Goal: Information Seeking & Learning: Understand process/instructions

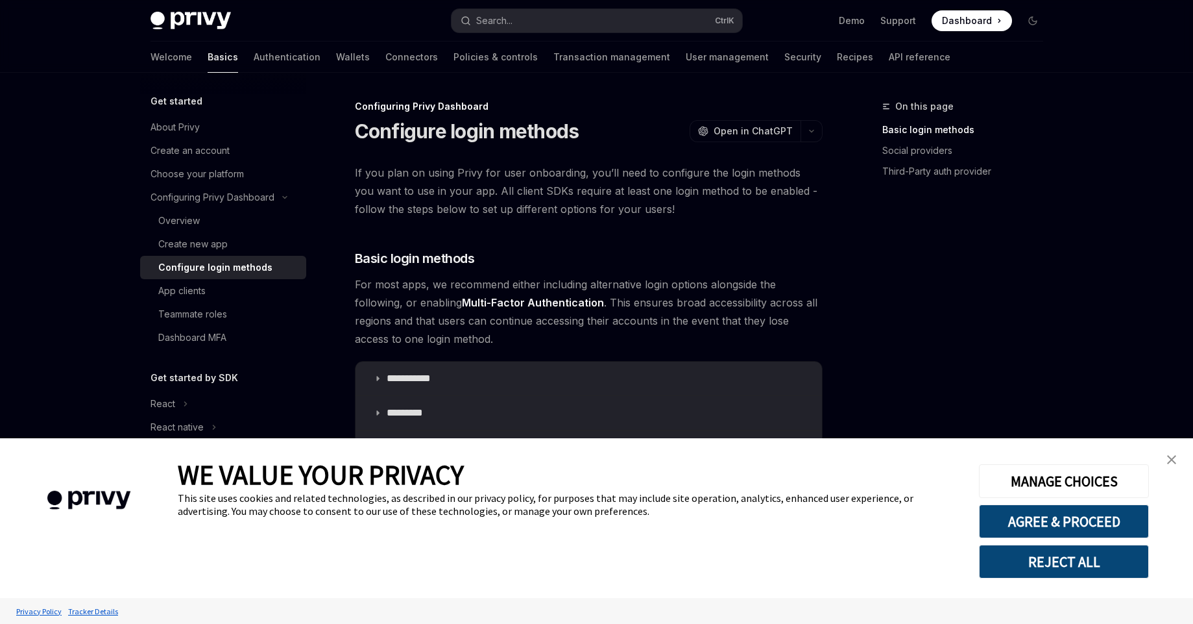
drag, startPoint x: 593, startPoint y: 177, endPoint x: 788, endPoint y: 174, distance: 195.3
click at [788, 174] on span "If you plan on using Privy for user onboarding, you’ll need to configure the lo…" at bounding box center [589, 191] width 468 height 55
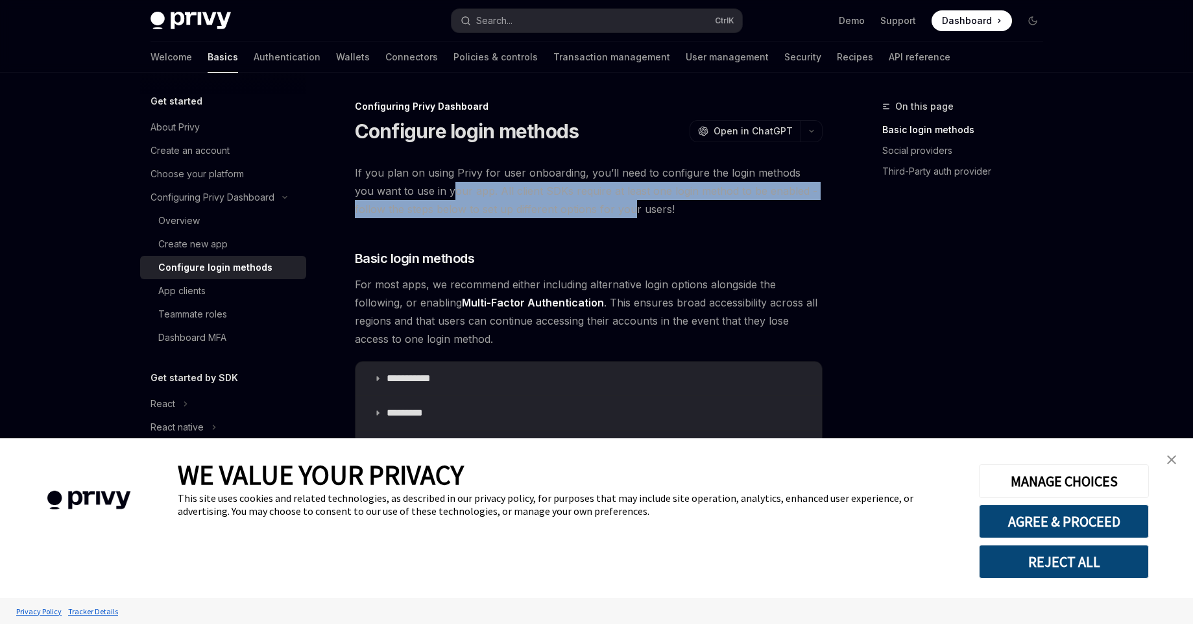
drag, startPoint x: 431, startPoint y: 191, endPoint x: 601, endPoint y: 200, distance: 170.3
click at [601, 200] on span "If you plan on using Privy for user onboarding, you’ll need to configure the lo…" at bounding box center [589, 191] width 468 height 55
click at [1172, 459] on img "close banner" at bounding box center [1171, 459] width 9 height 9
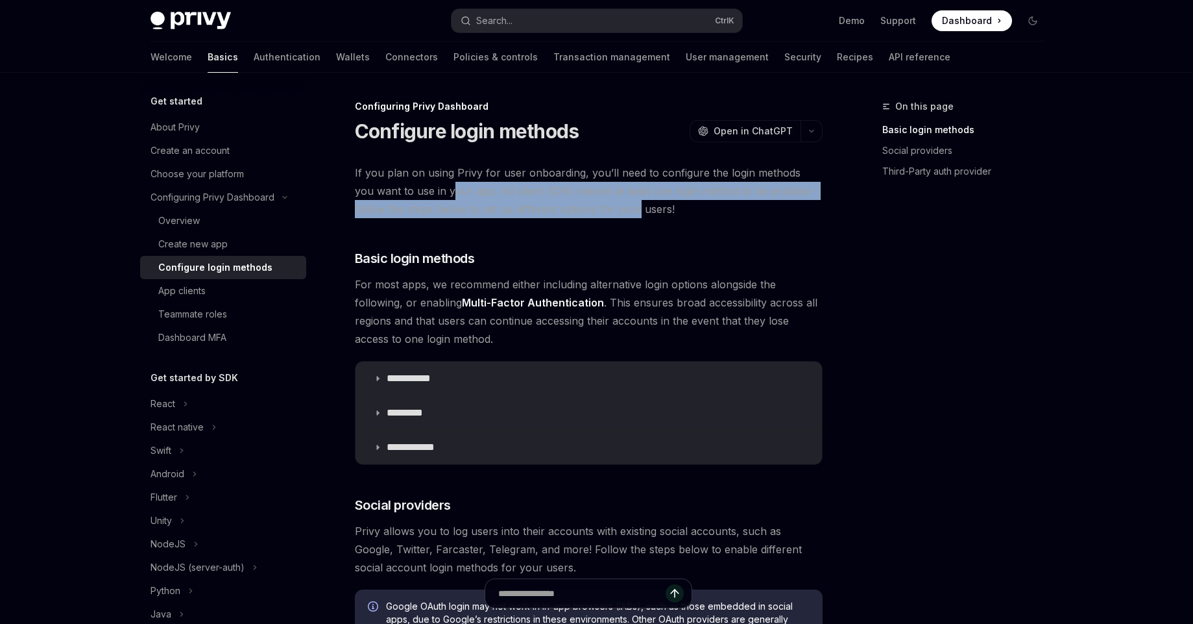
scroll to position [3, 0]
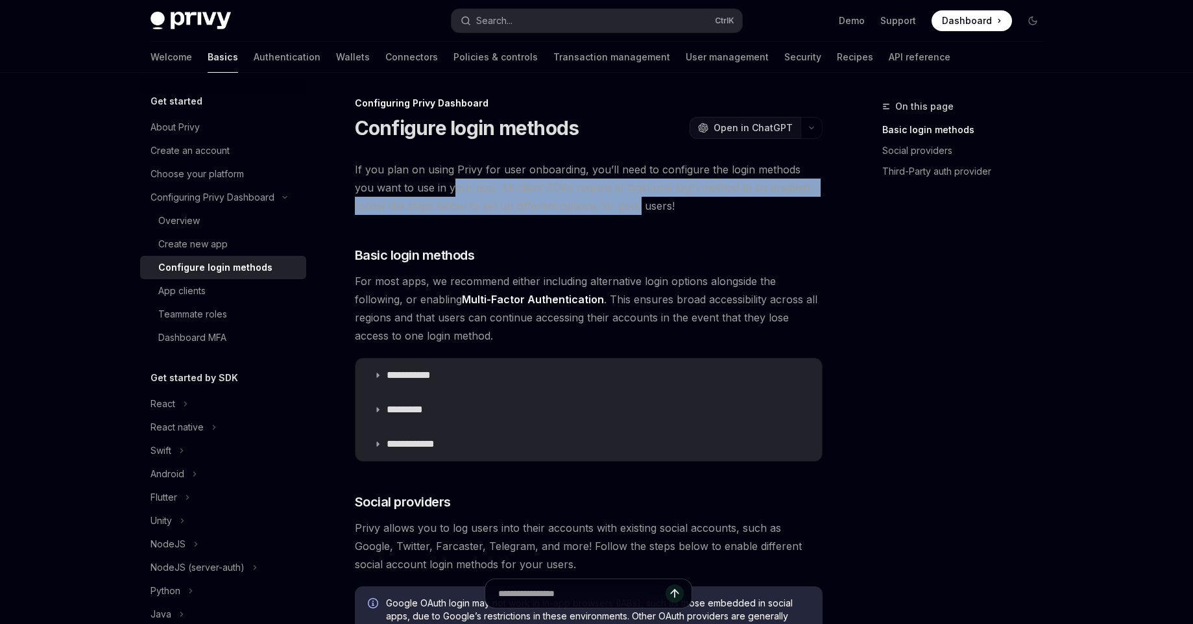
click at [771, 129] on span "Open in ChatGPT" at bounding box center [753, 127] width 79 height 13
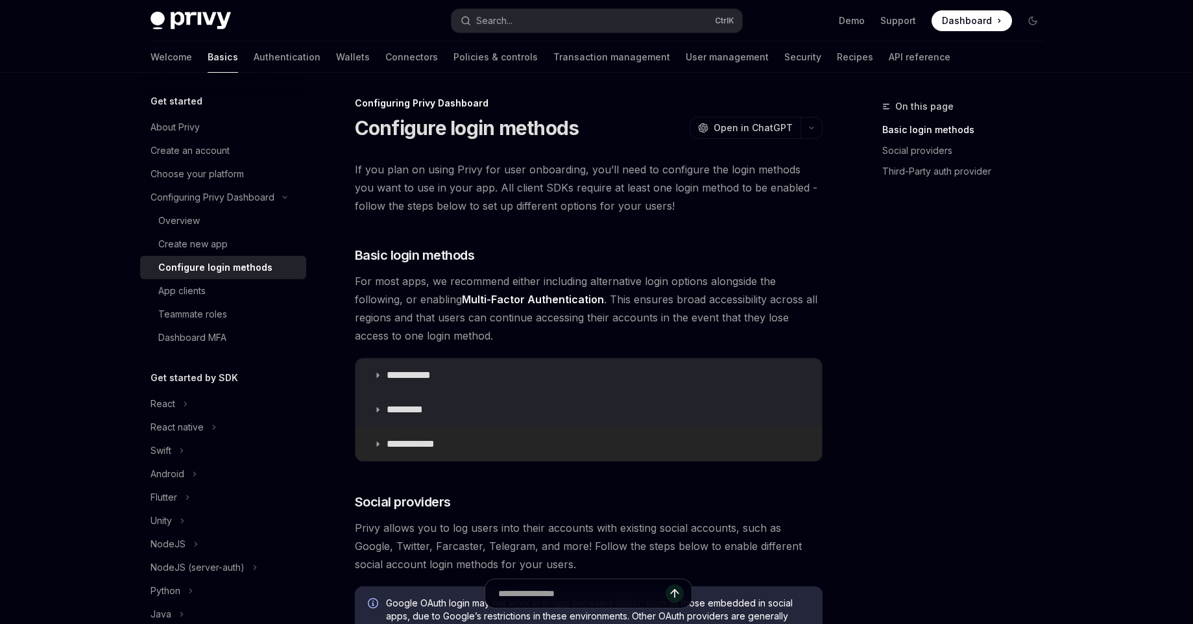
click at [377, 442] on icon at bounding box center [378, 444] width 8 height 8
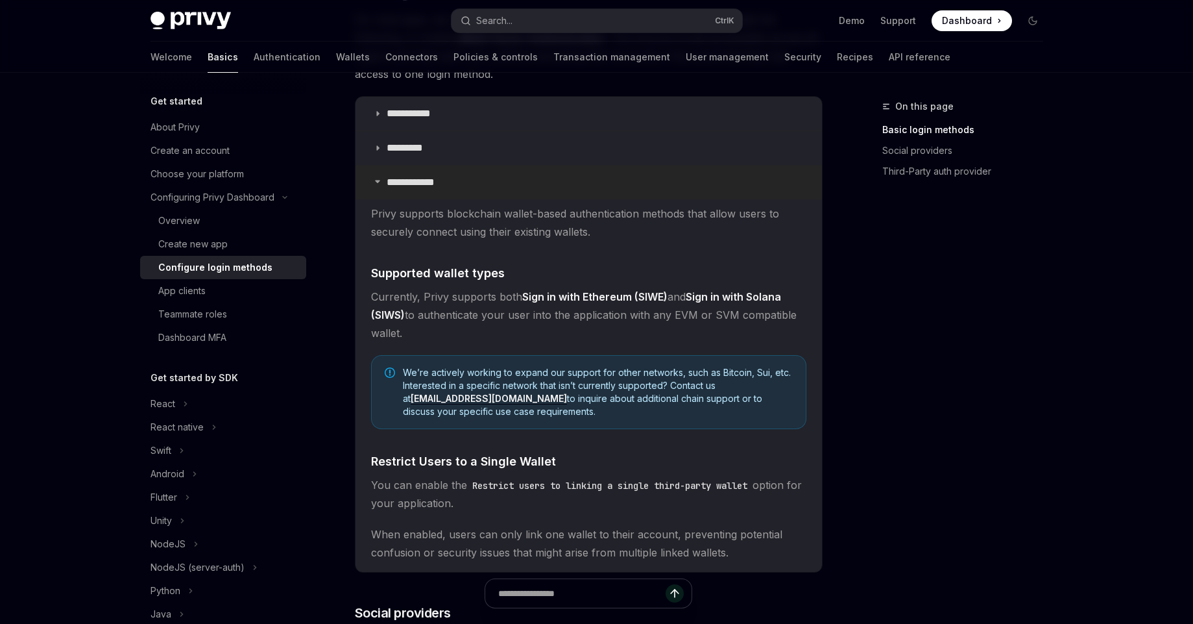
scroll to position [261, 0]
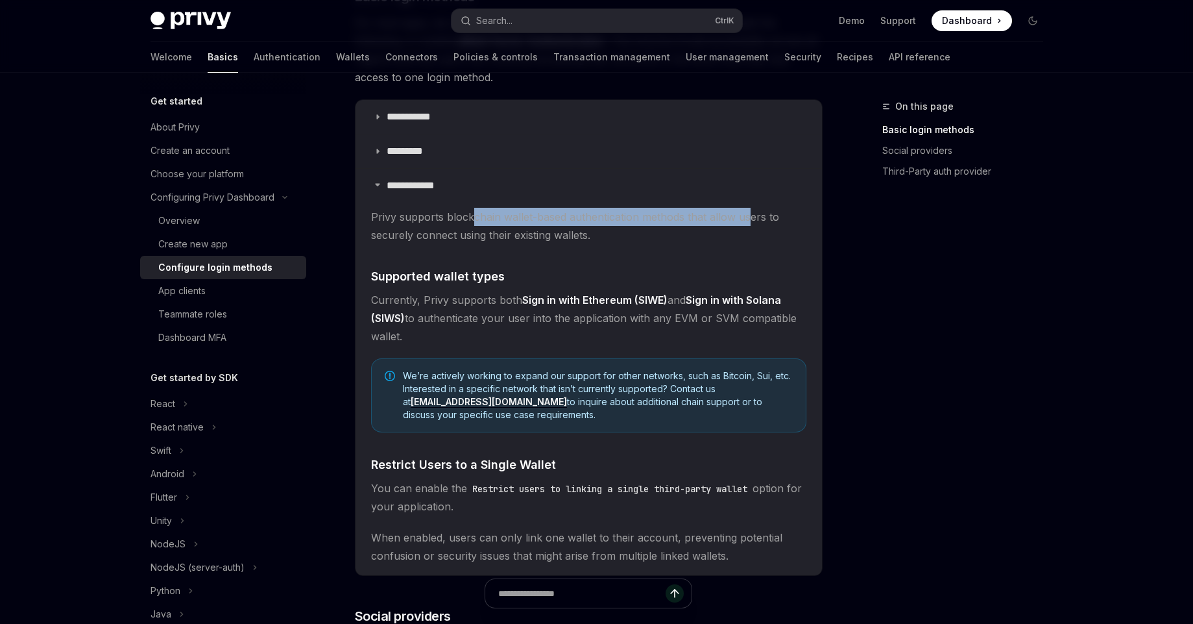
drag, startPoint x: 469, startPoint y: 212, endPoint x: 746, endPoint y: 213, distance: 277.1
click at [746, 213] on span "Privy supports blockchain wallet-based authentication methods that allow users …" at bounding box center [588, 226] width 435 height 36
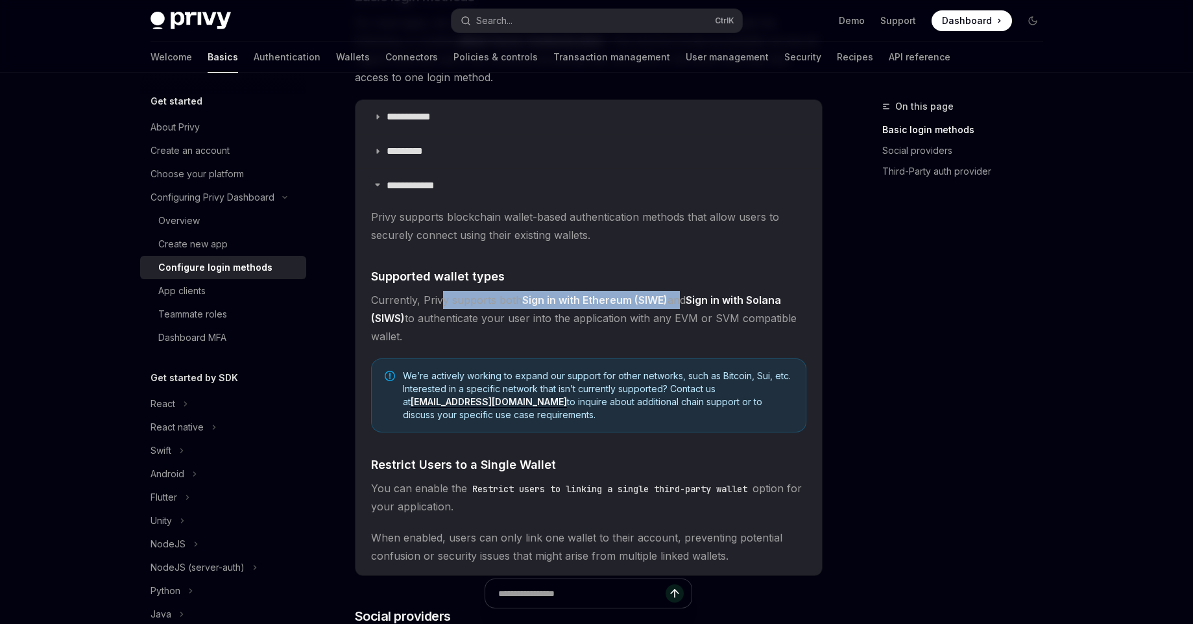
drag, startPoint x: 439, startPoint y: 300, endPoint x: 677, endPoint y: 298, distance: 238.1
click at [677, 298] on span "Currently, Privy supports both Sign in with Ethereum (SIWE) and Sign in with So…" at bounding box center [588, 318] width 435 height 55
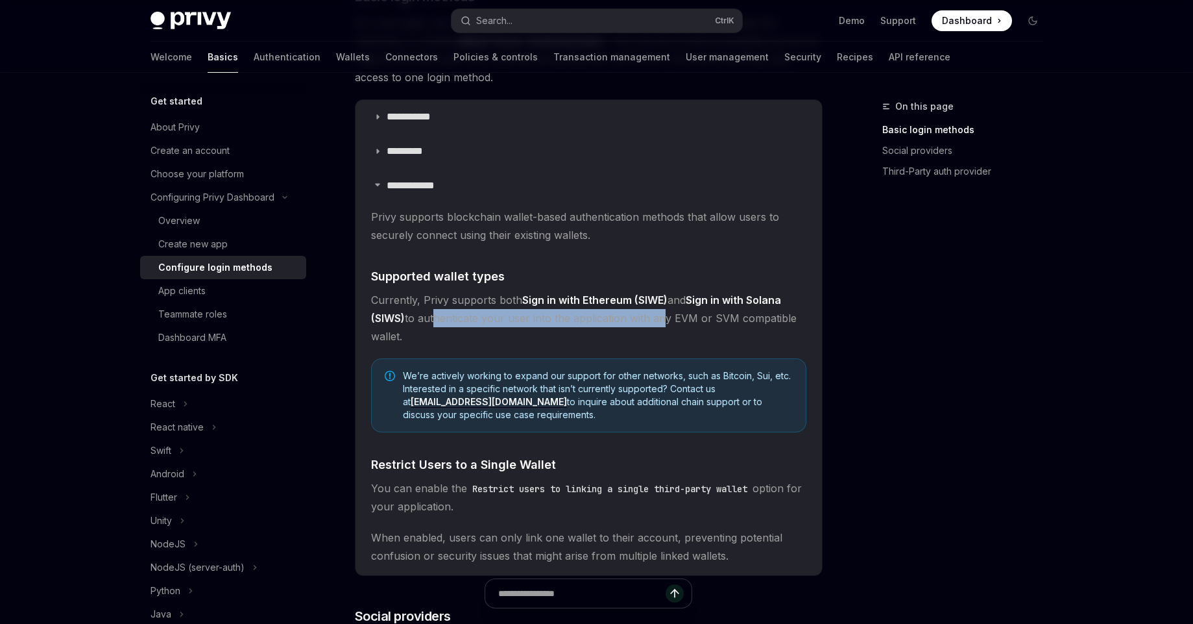
drag, startPoint x: 433, startPoint y: 319, endPoint x: 657, endPoint y: 321, distance: 223.9
click at [657, 321] on span "Currently, Privy supports both Sign in with Ethereum (SIWE) and Sign in with So…" at bounding box center [588, 318] width 435 height 55
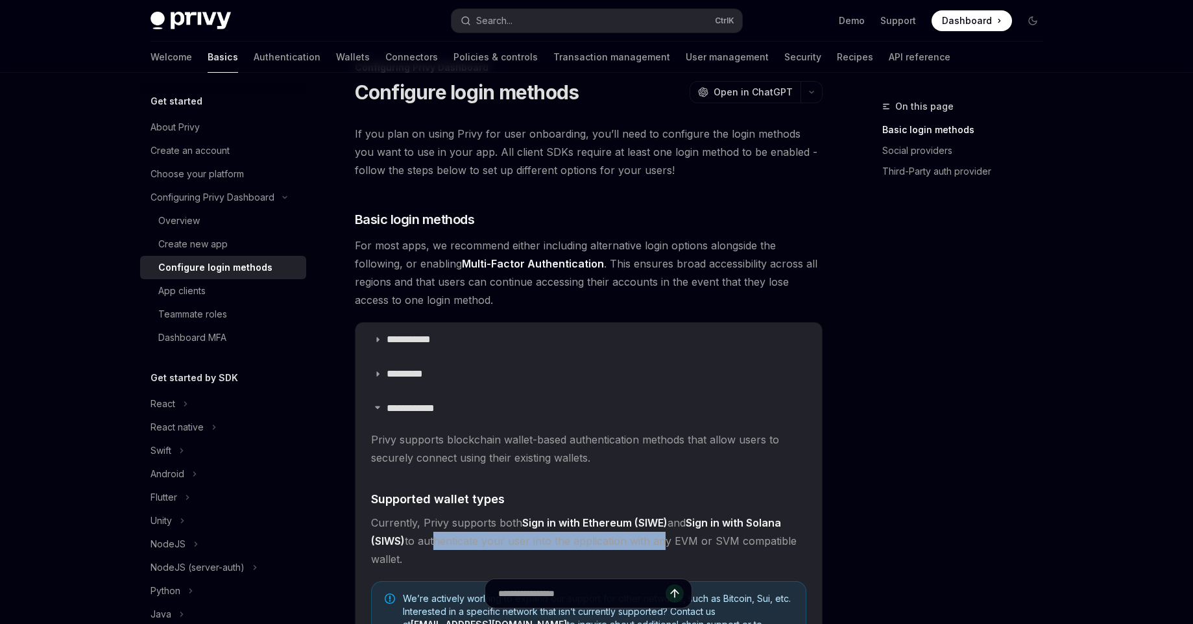
scroll to position [46, 0]
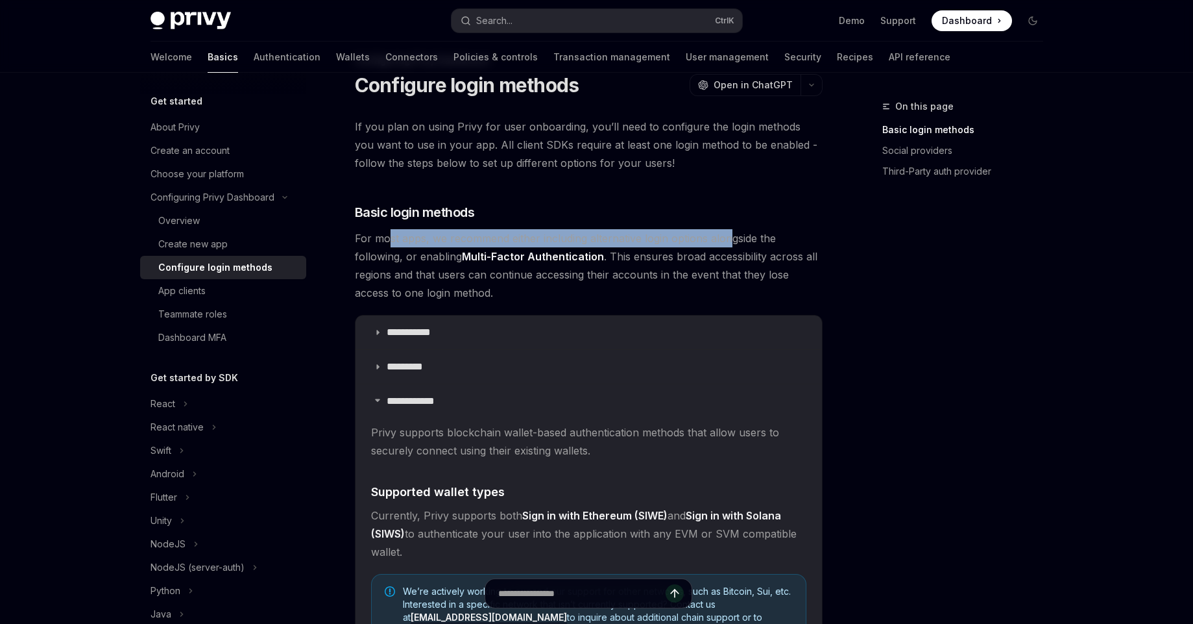
drag, startPoint x: 387, startPoint y: 238, endPoint x: 728, endPoint y: 243, distance: 341.3
click at [728, 243] on span "For most apps, we recommend either including alternative login options alongsid…" at bounding box center [589, 265] width 468 height 73
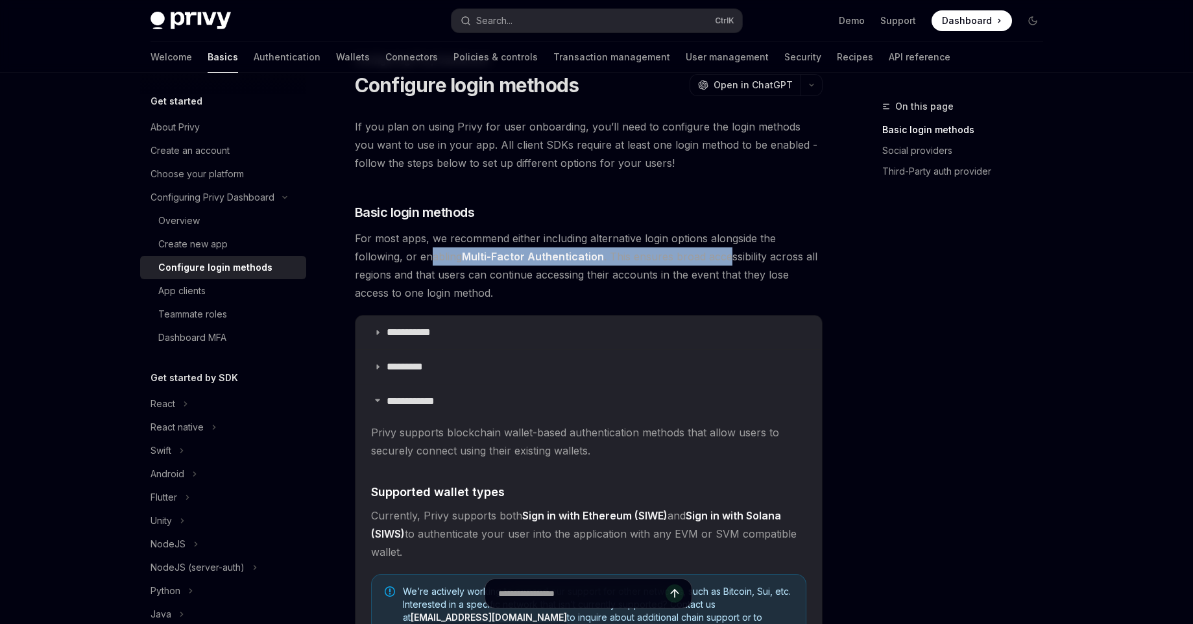
drag, startPoint x: 429, startPoint y: 260, endPoint x: 727, endPoint y: 252, distance: 297.9
click at [727, 252] on span "For most apps, we recommend either including alternative login options alongsid…" at bounding box center [589, 265] width 468 height 73
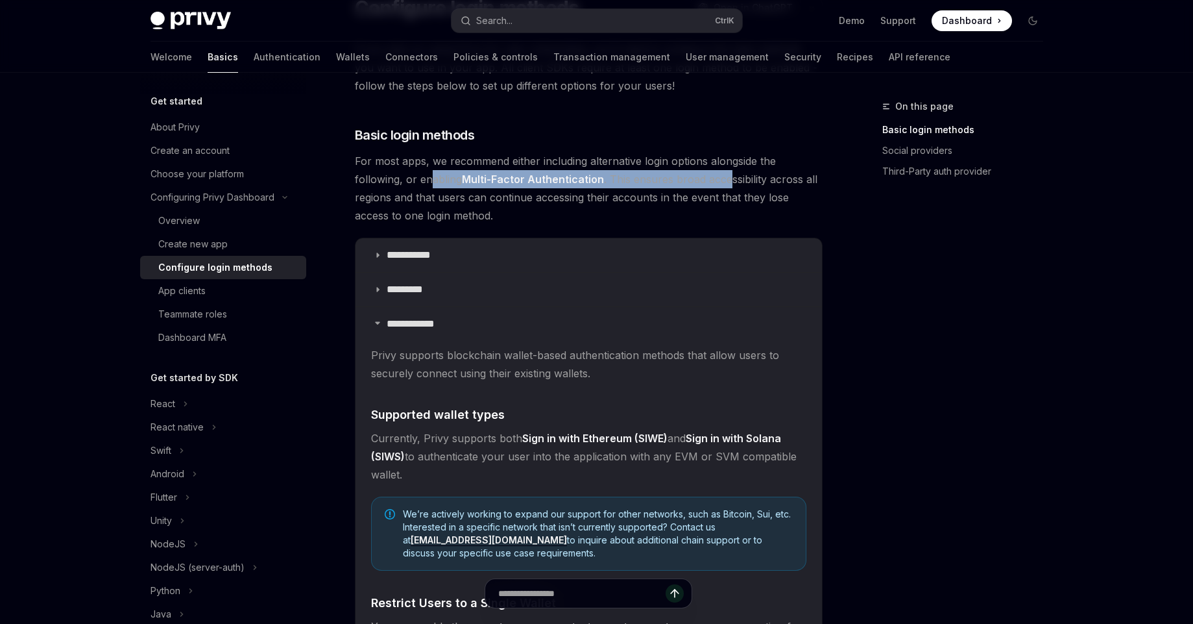
scroll to position [0, 0]
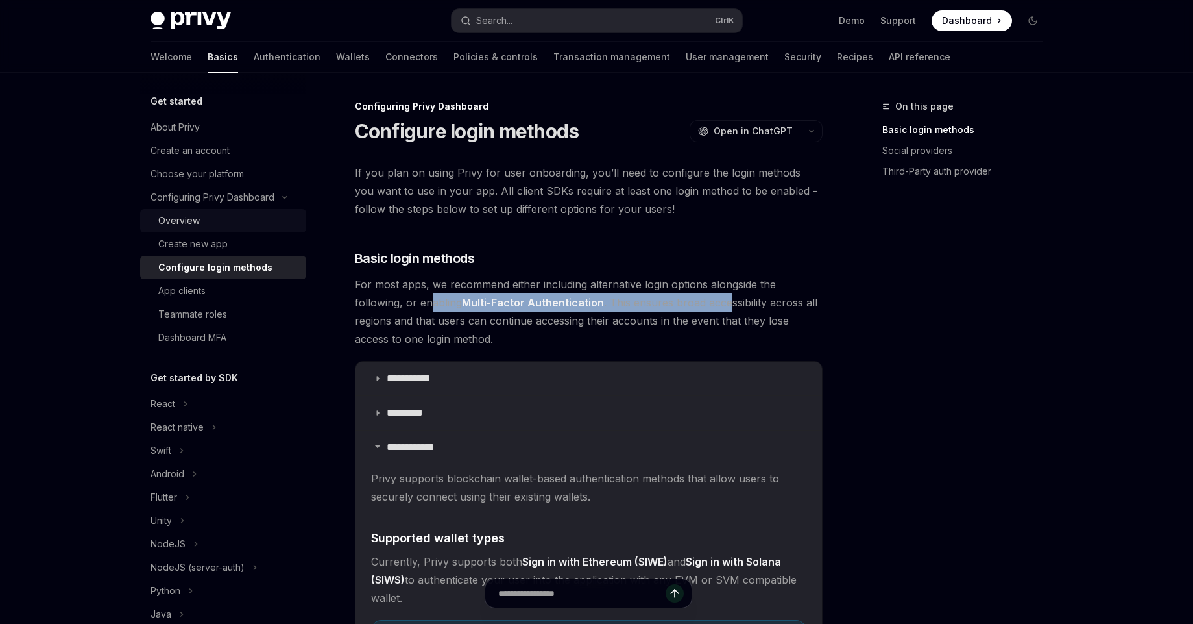
click at [269, 213] on div "Overview" at bounding box center [228, 221] width 140 height 16
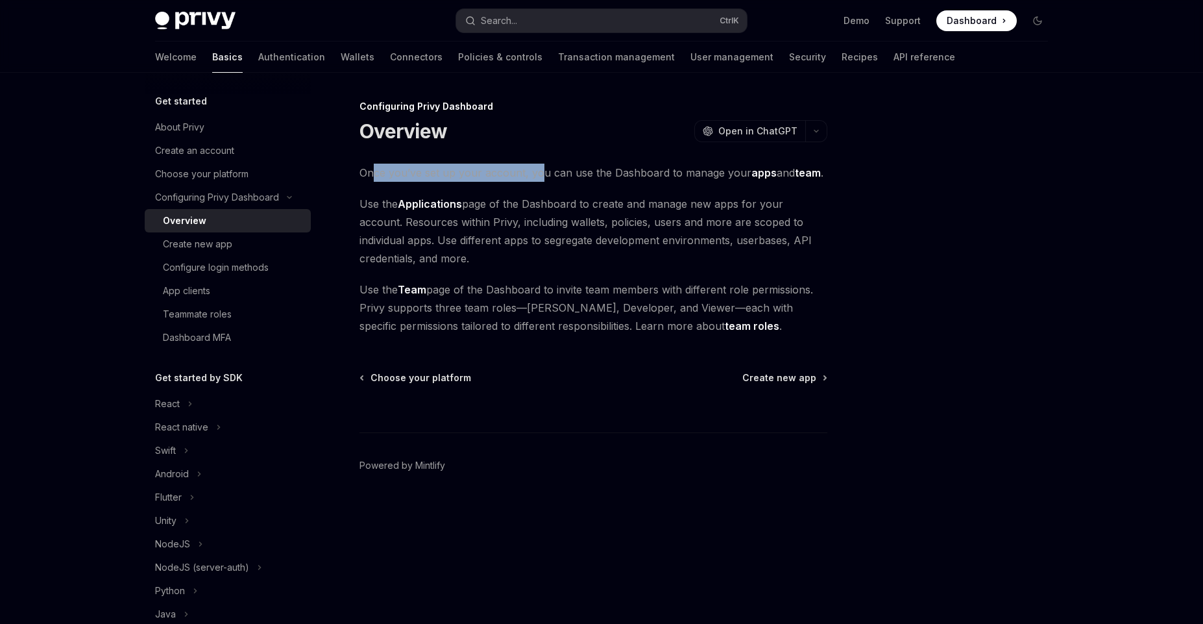
drag, startPoint x: 374, startPoint y: 176, endPoint x: 542, endPoint y: 175, distance: 168.1
click at [542, 175] on span "Once you’ve set up your account, you can use the Dashboard to manage your apps …" at bounding box center [593, 173] width 468 height 18
click at [259, 265] on div "Configure login methods" at bounding box center [216, 268] width 106 height 16
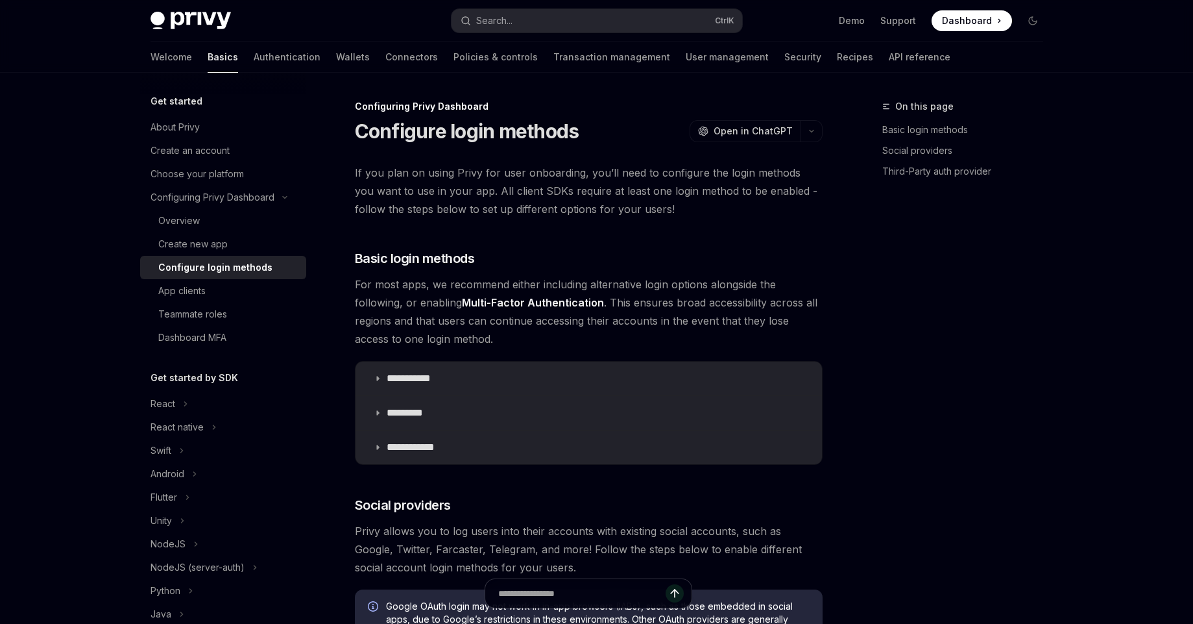
click at [261, 266] on div "Configure login methods" at bounding box center [215, 268] width 114 height 16
type textarea "*"
click at [505, 195] on span "If you plan on using Privy for user onboarding, you’ll need to configure the lo…" at bounding box center [589, 191] width 468 height 55
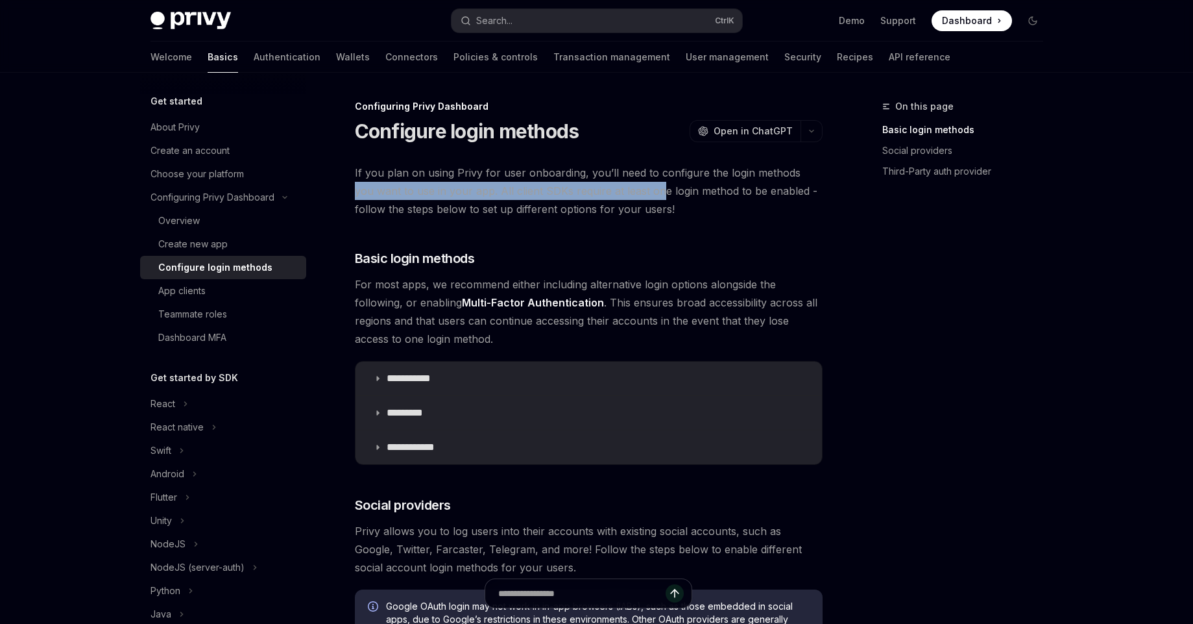
drag, startPoint x: 639, startPoint y: 193, endPoint x: 797, endPoint y: 180, distance: 158.2
click at [797, 180] on span "If you plan on using Privy for user onboarding, you’ll need to configure the lo…" at bounding box center [589, 191] width 468 height 55
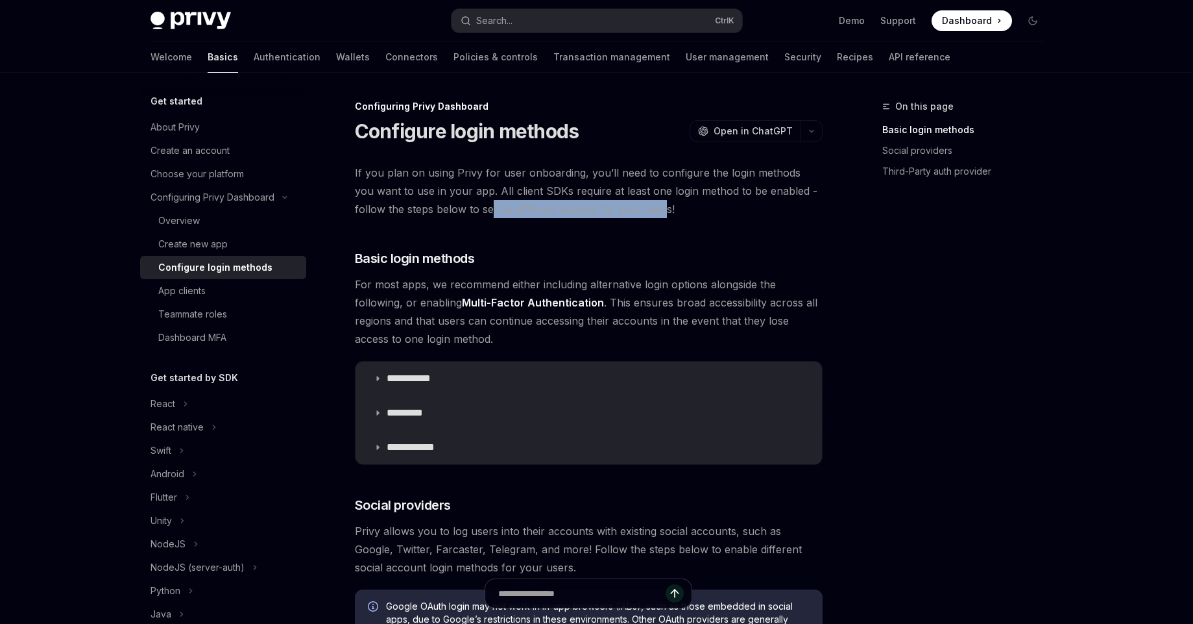
drag, startPoint x: 457, startPoint y: 213, endPoint x: 626, endPoint y: 208, distance: 169.4
click at [626, 208] on span "If you plan on using Privy for user onboarding, you’ll need to configure the lo…" at bounding box center [589, 191] width 468 height 55
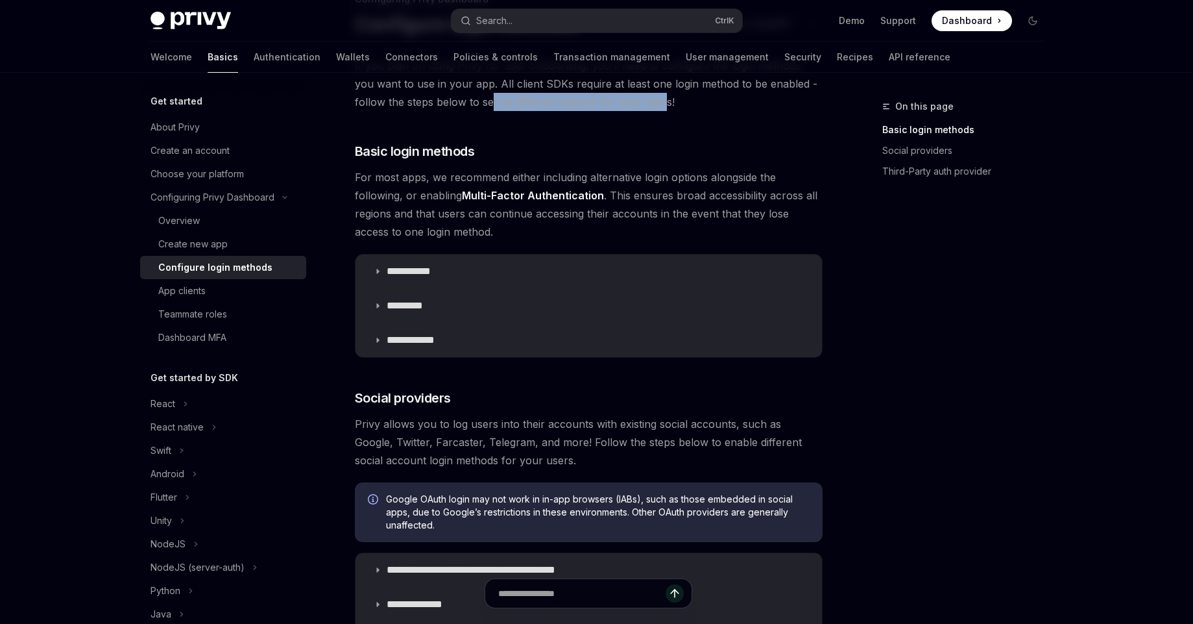
scroll to position [127, 0]
